Goal: Browse casually

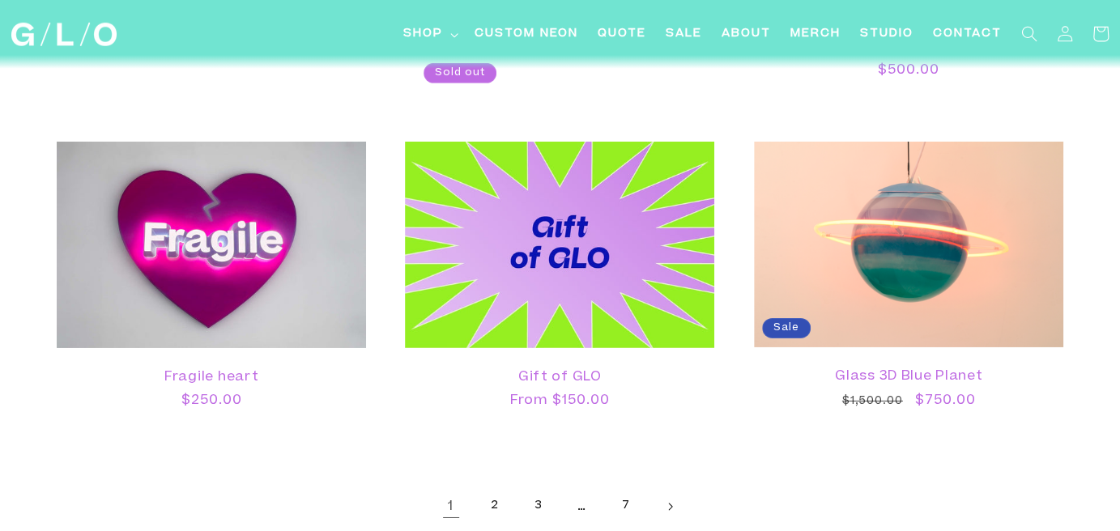
scroll to position [3077, 0]
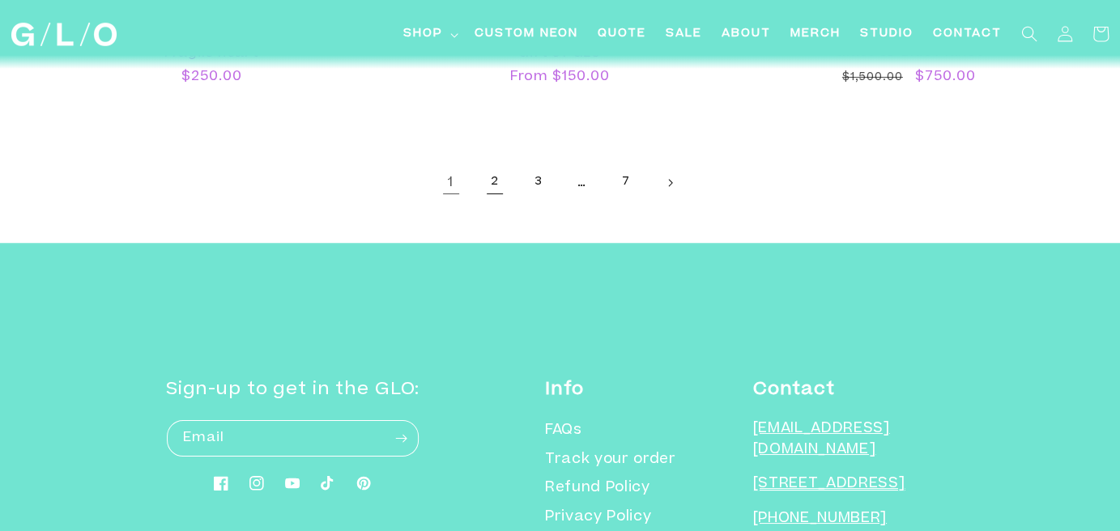
click at [500, 166] on link "2" at bounding box center [495, 183] width 36 height 36
